Goal: Information Seeking & Learning: Find contact information

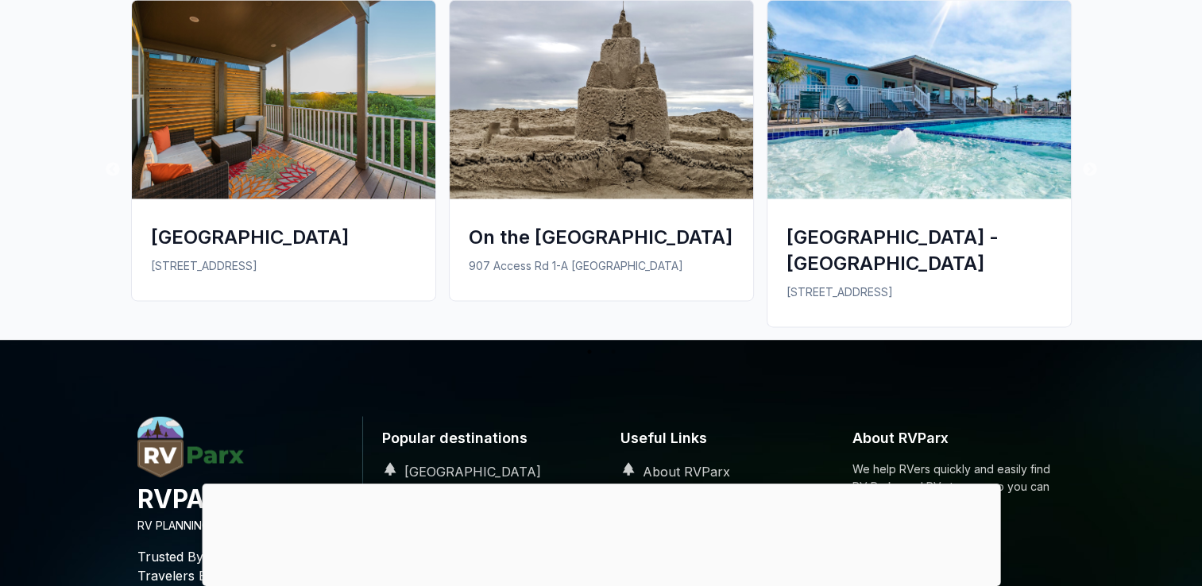
scroll to position [2341, 0]
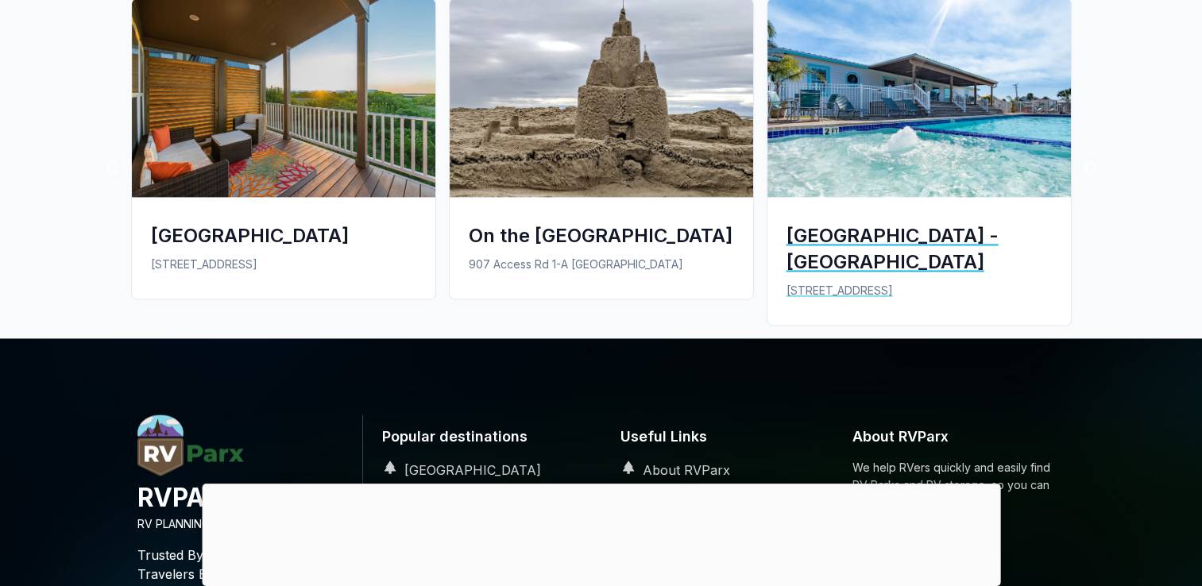
click at [854, 113] on img at bounding box center [918, 97] width 303 height 199
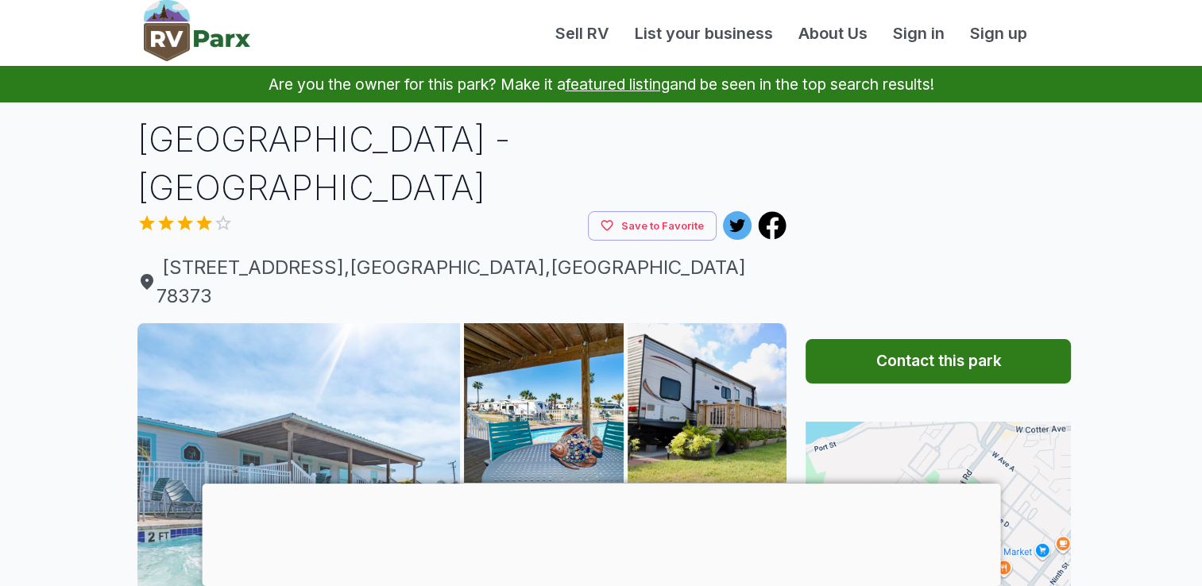
click at [327, 403] on img at bounding box center [298, 484] width 323 height 323
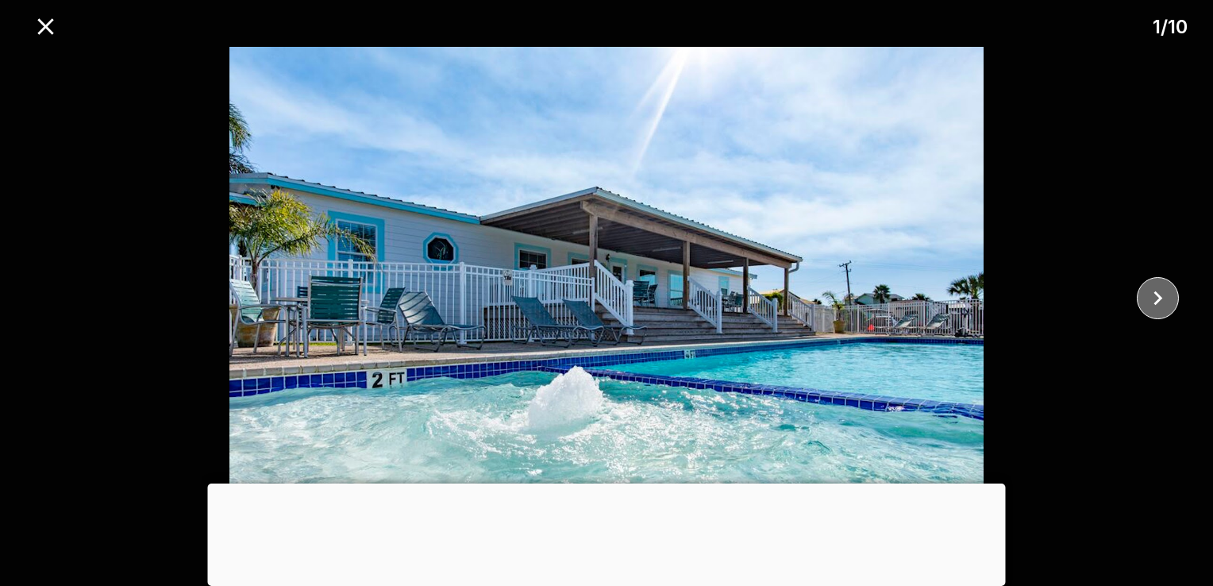
click at [1167, 307] on icon "close" at bounding box center [1158, 298] width 28 height 28
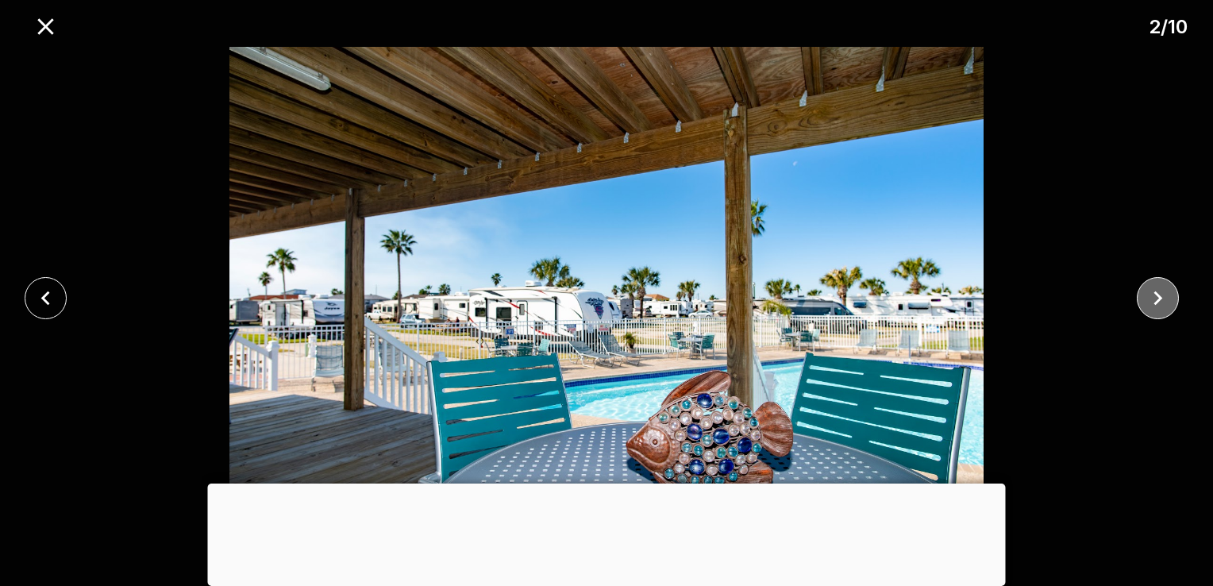
click at [1167, 307] on icon "close" at bounding box center [1158, 298] width 28 height 28
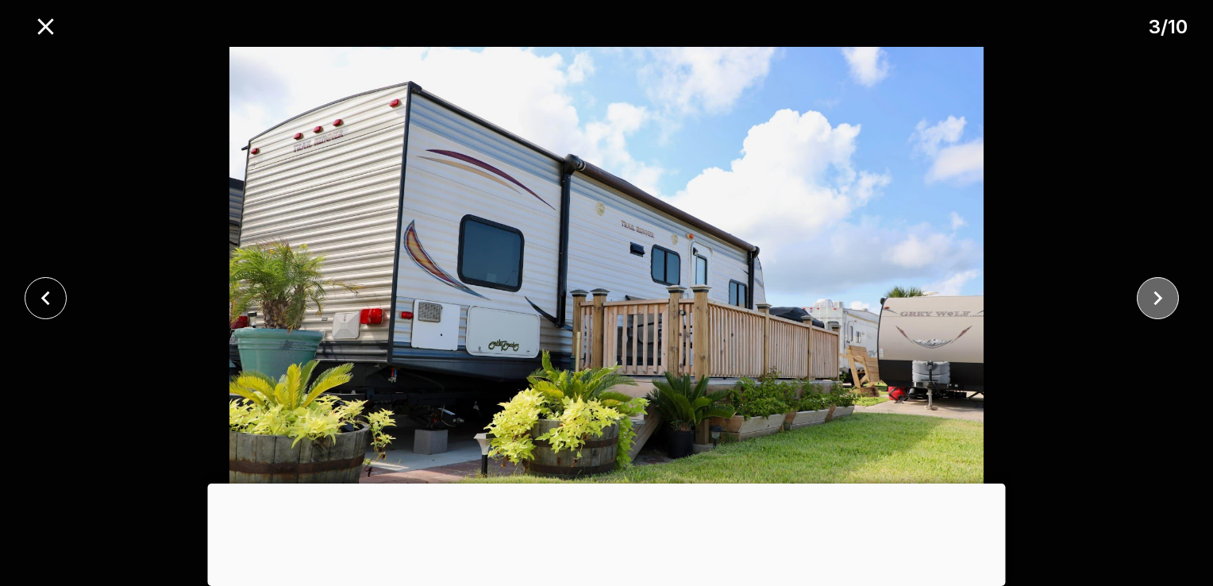
click at [1167, 307] on icon "close" at bounding box center [1158, 298] width 28 height 28
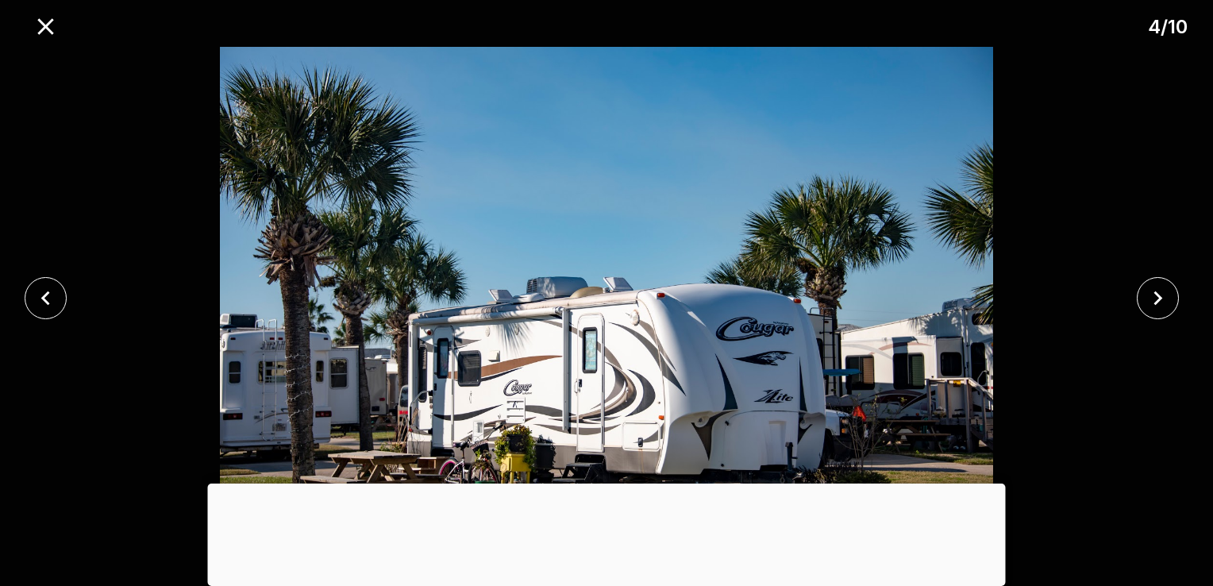
click at [596, 484] on div at bounding box center [607, 484] width 798 height 0
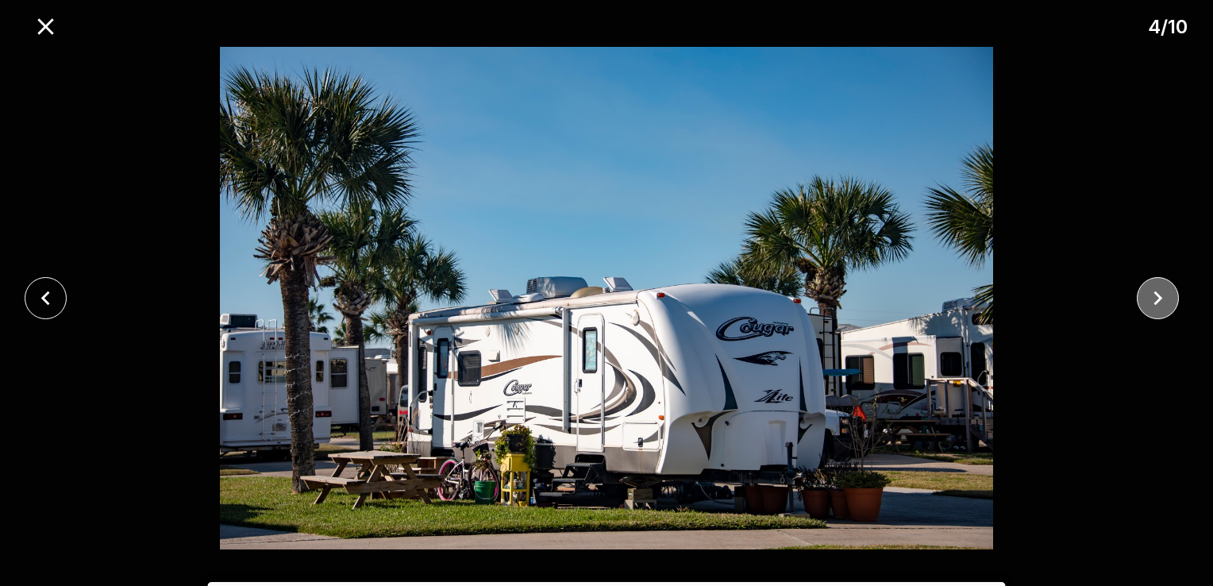
click at [1163, 297] on icon "close" at bounding box center [1158, 298] width 28 height 28
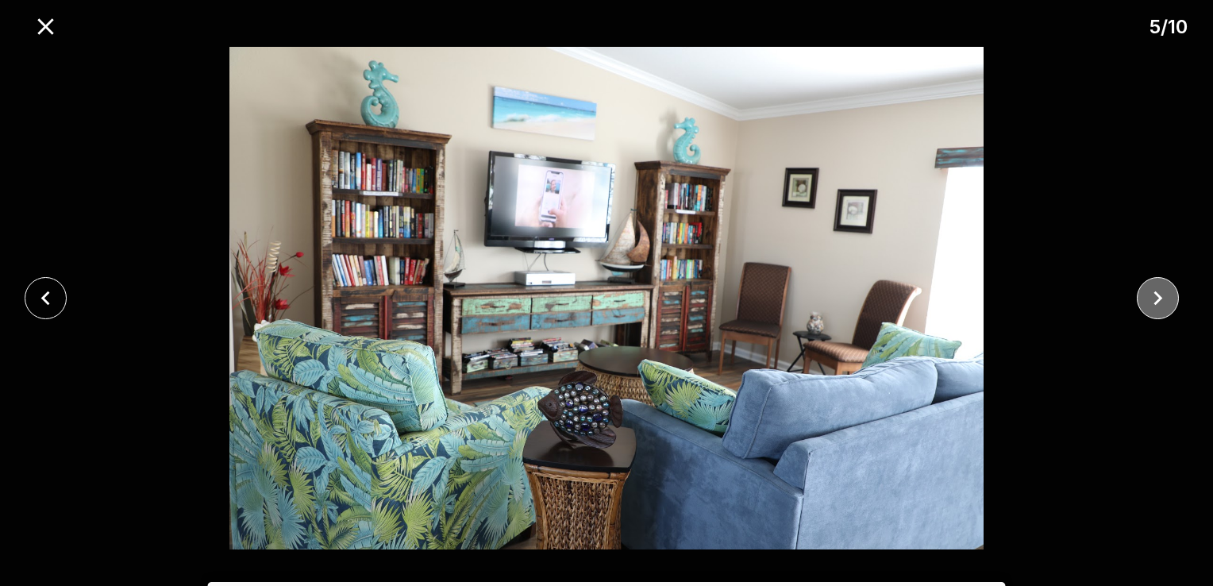
click at [1163, 297] on icon "close" at bounding box center [1158, 298] width 28 height 28
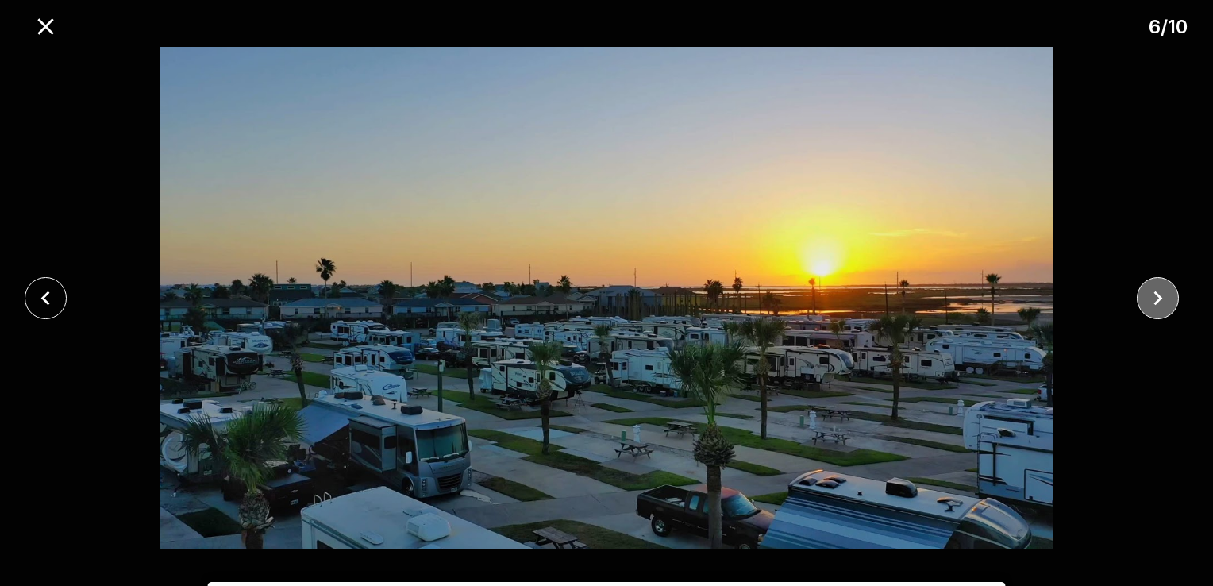
click at [1163, 297] on icon "close" at bounding box center [1158, 298] width 28 height 28
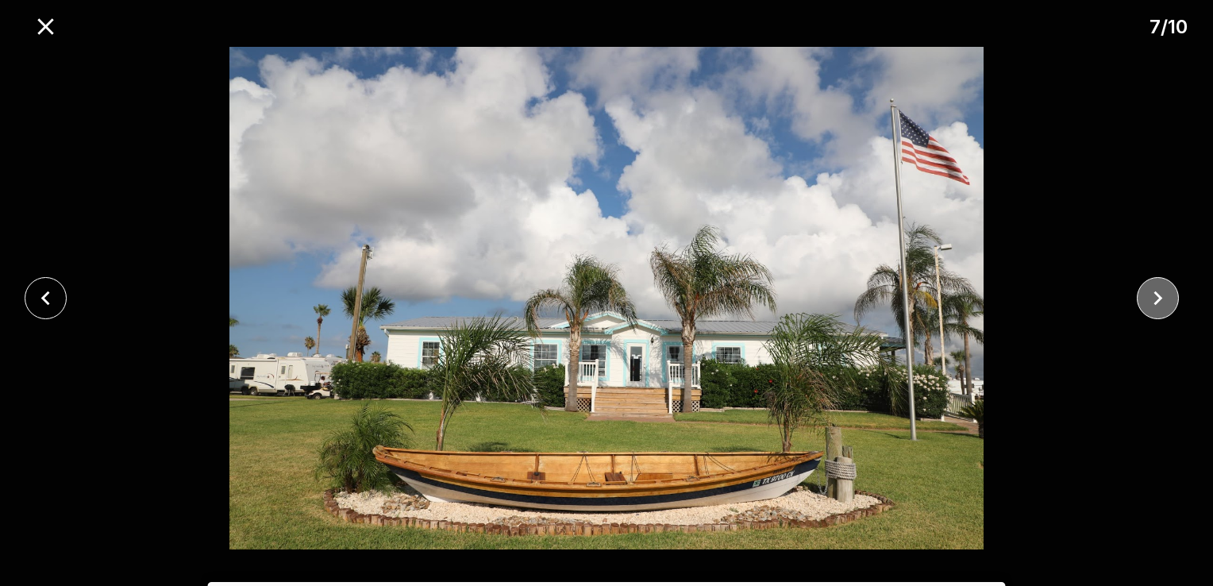
click at [1163, 297] on icon "close" at bounding box center [1158, 298] width 28 height 28
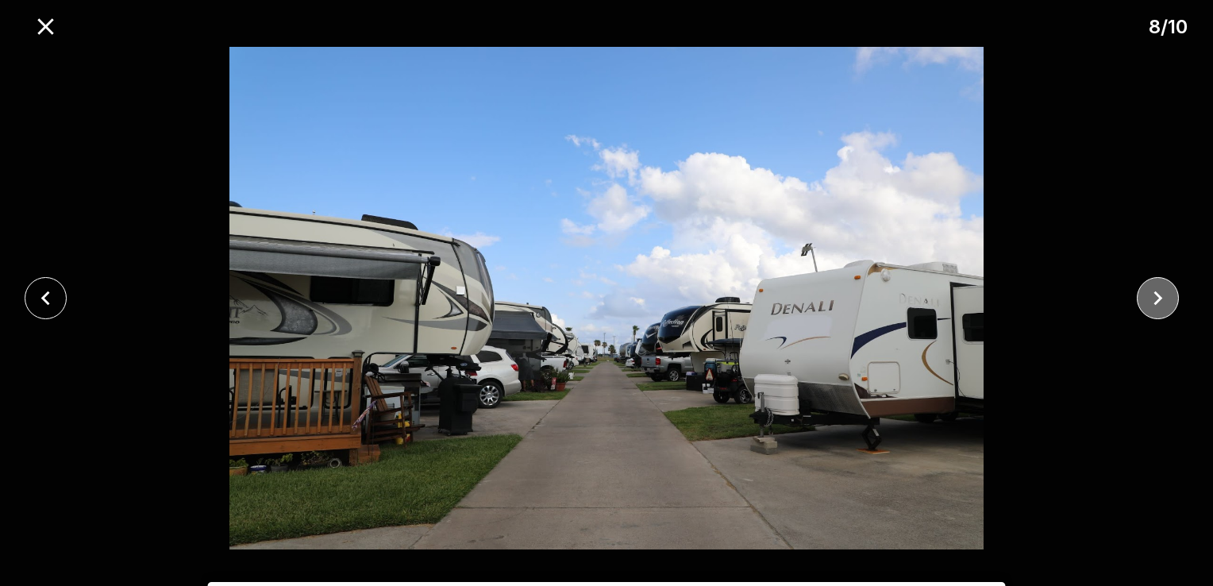
click at [1163, 297] on icon "close" at bounding box center [1158, 298] width 28 height 28
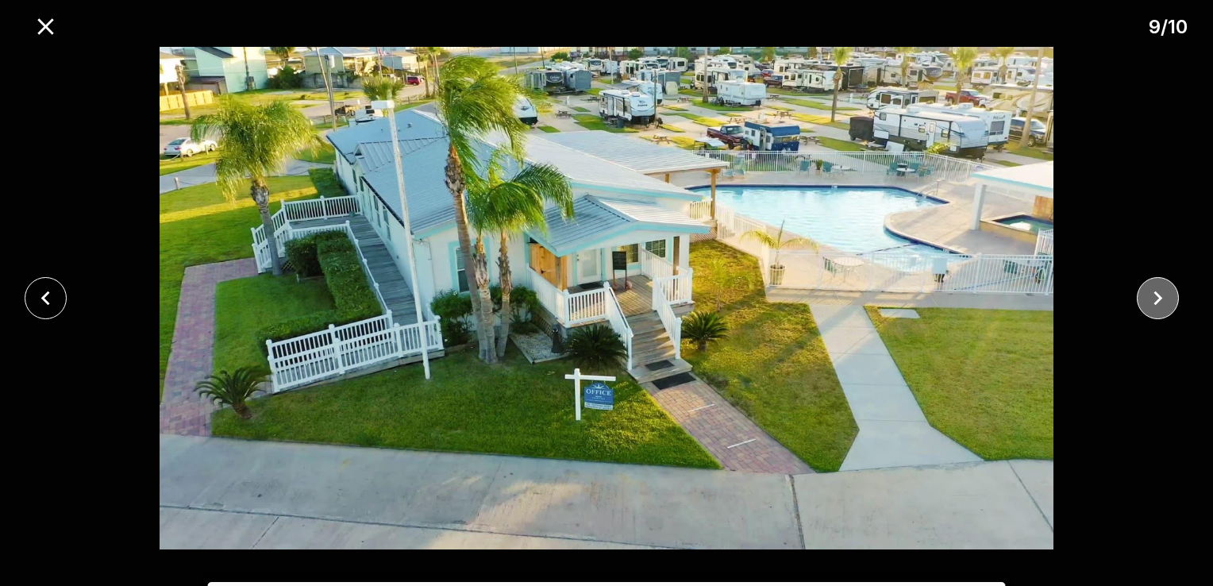
click at [1163, 297] on icon "close" at bounding box center [1158, 298] width 28 height 28
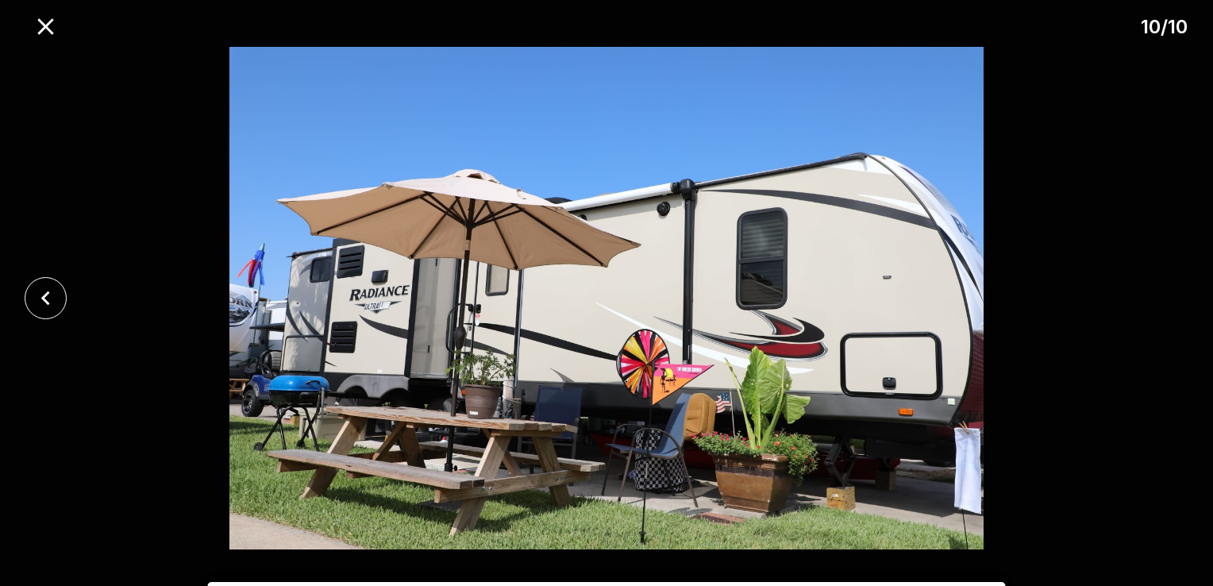
click at [1163, 297] on div at bounding box center [606, 298] width 1213 height 503
click at [38, 24] on icon "close" at bounding box center [46, 27] width 28 height 28
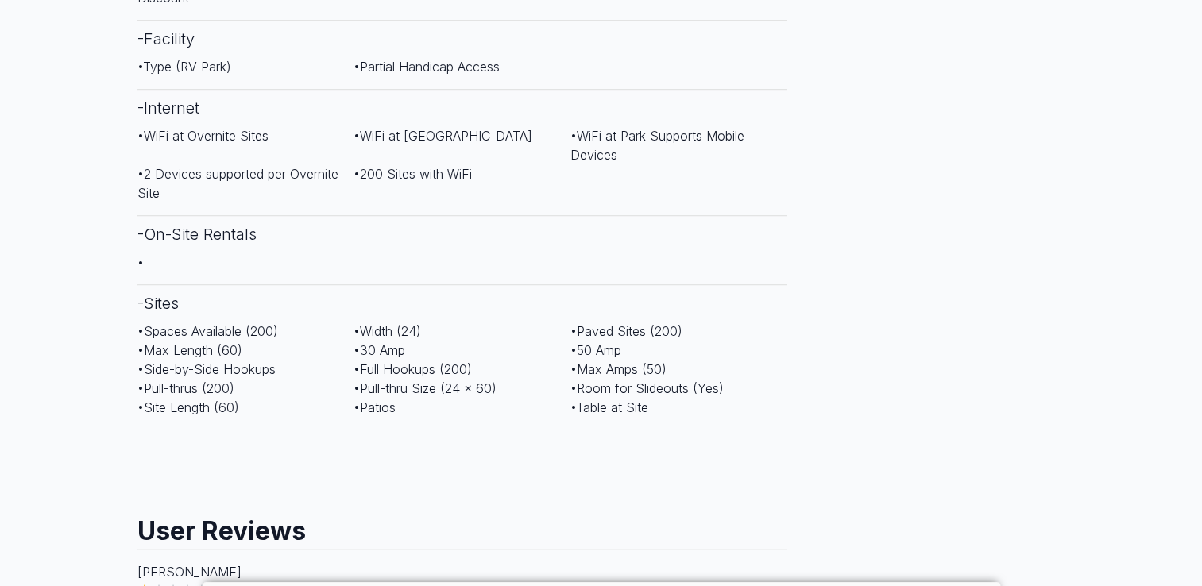
scroll to position [1394, 0]
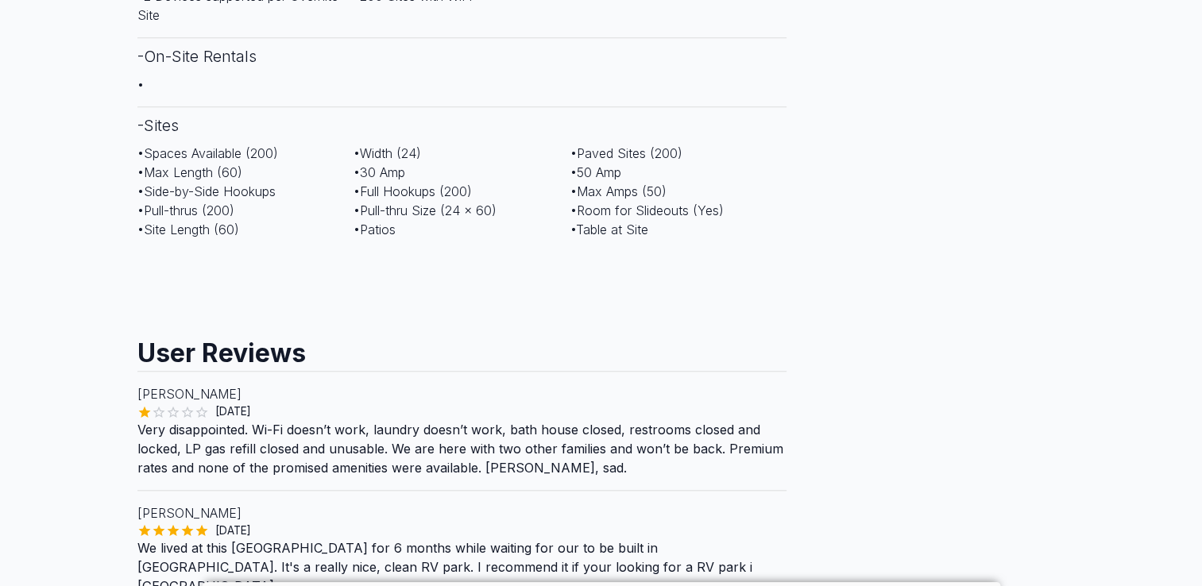
click at [540, 384] on p "[PERSON_NAME]" at bounding box center [462, 393] width 650 height 19
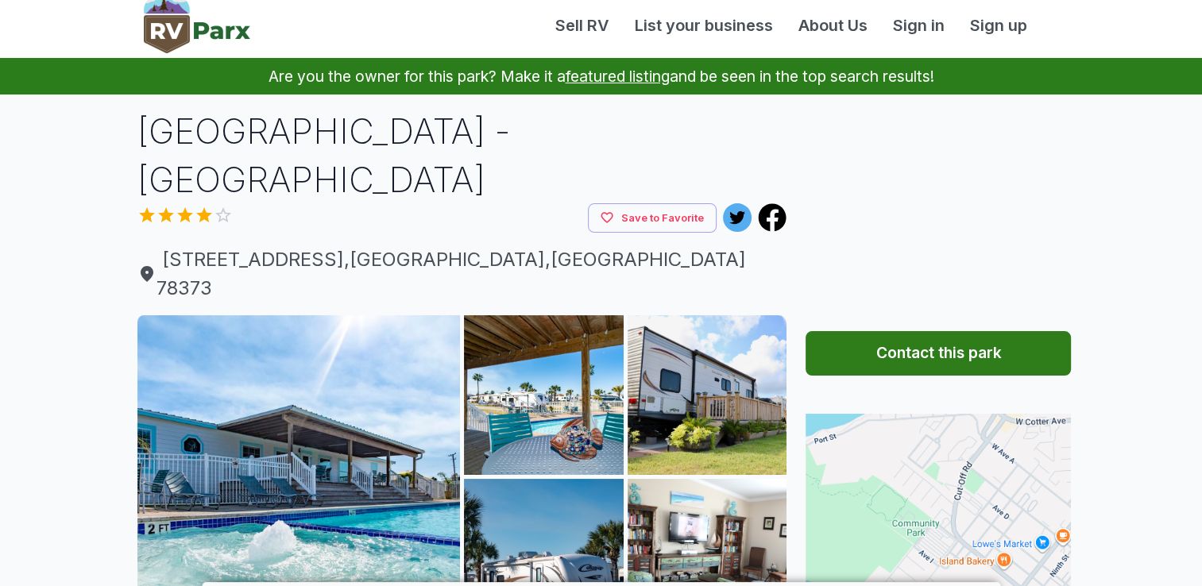
scroll to position [0, 0]
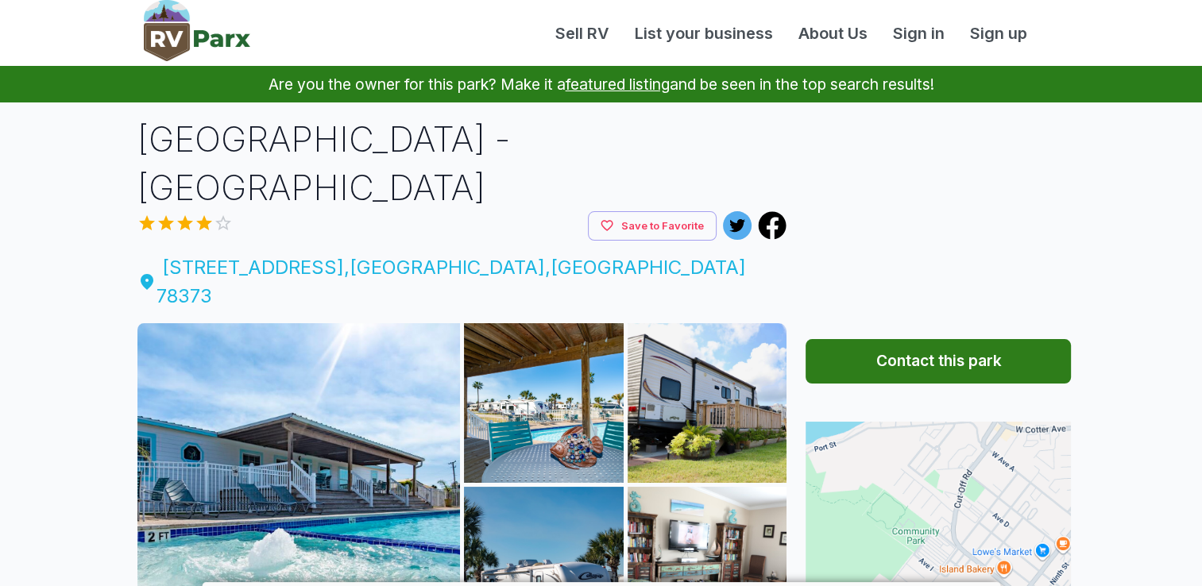
click at [357, 253] on span "[STREET_ADDRESS]" at bounding box center [462, 281] width 650 height 57
